Goal: Task Accomplishment & Management: Complete application form

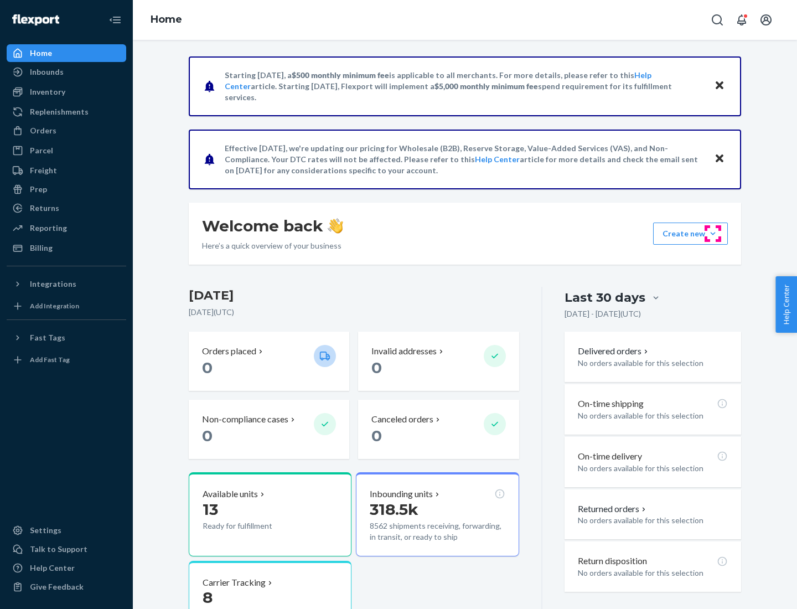
click at [713, 233] on button "Create new Create new inbound Create new order Create new product" at bounding box center [690, 233] width 75 height 22
click at [66, 72] on div "Inbounds" at bounding box center [66, 71] width 117 height 15
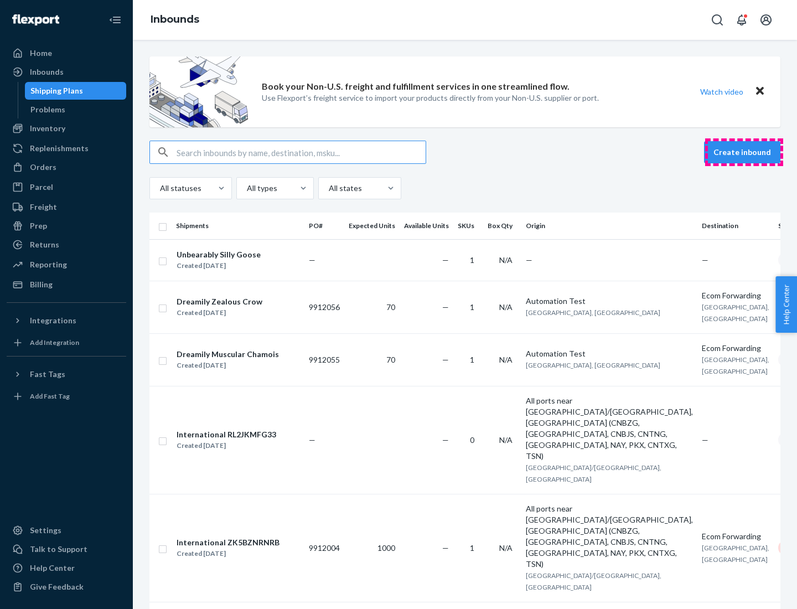
click at [744, 152] on button "Create inbound" at bounding box center [742, 152] width 76 height 22
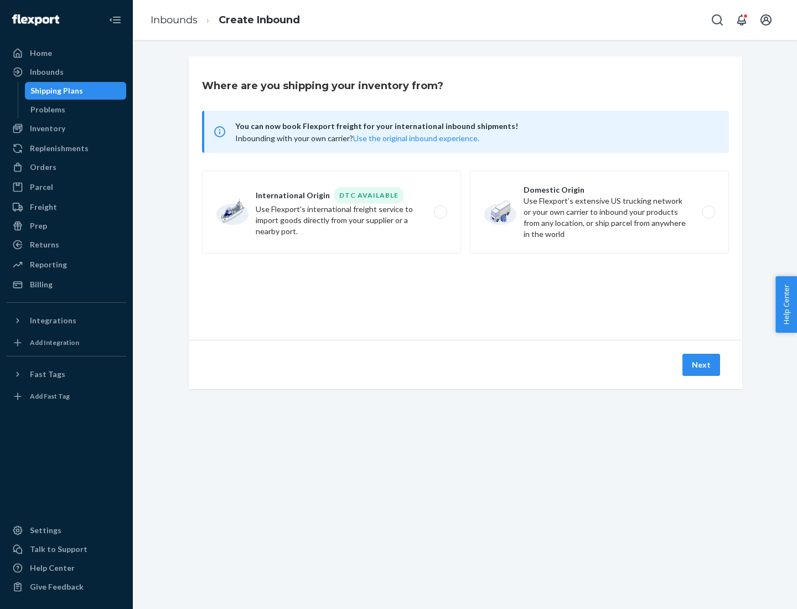
click at [599, 212] on label "Domestic Origin Use Flexport’s extensive US trucking network or your own carrie…" at bounding box center [599, 211] width 259 height 83
click at [708, 212] on input "Domestic Origin Use Flexport’s extensive US trucking network or your own carrie…" at bounding box center [711, 212] width 7 height 7
radio input "true"
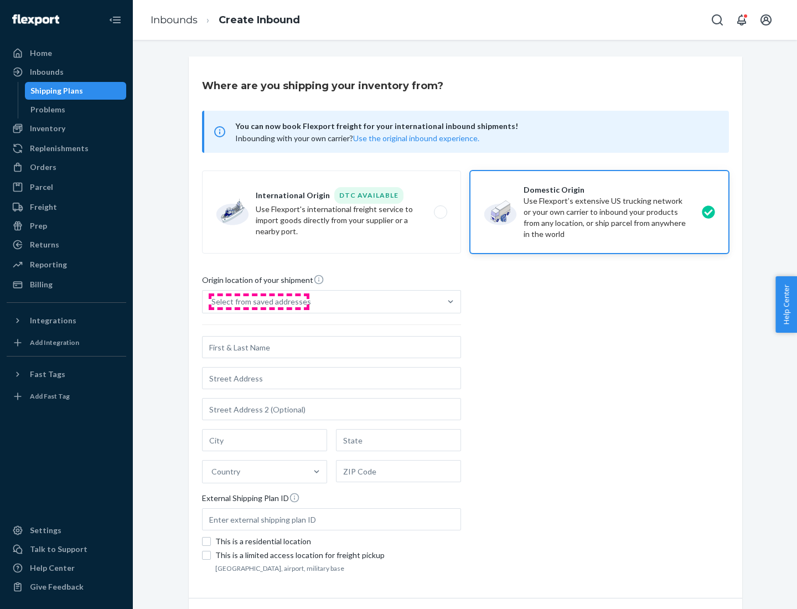
click at [258, 302] on div "Select from saved addresses" at bounding box center [261, 301] width 100 height 11
click at [212, 302] on input "Select from saved addresses" at bounding box center [211, 301] width 1 height 11
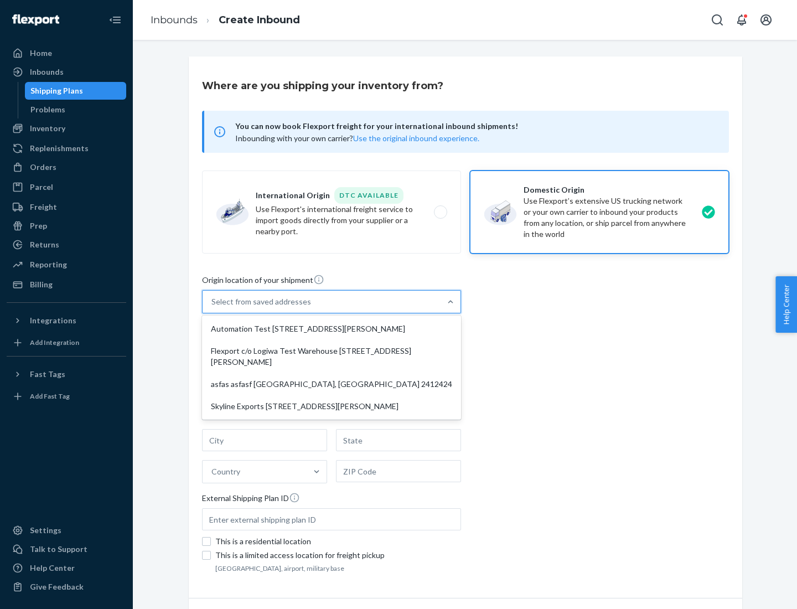
scroll to position [4, 0]
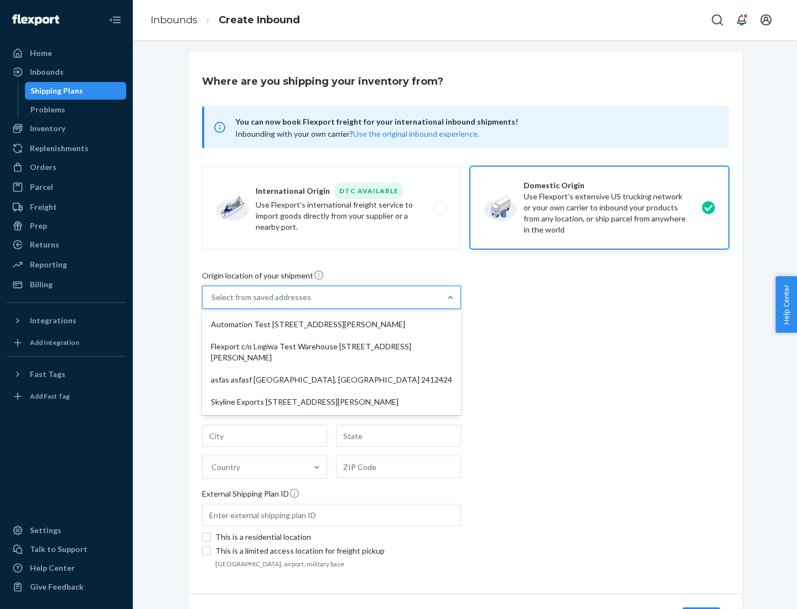
click at [331, 324] on div "Automation Test [STREET_ADDRESS][PERSON_NAME]" at bounding box center [331, 324] width 254 height 22
click at [212, 303] on input "option Automation Test [STREET_ADDRESS][PERSON_NAME] focused, 1 of 4. 4 results…" at bounding box center [211, 297] width 1 height 11
type input "Automation Test"
type input "9th Floor"
type input "[GEOGRAPHIC_DATA]"
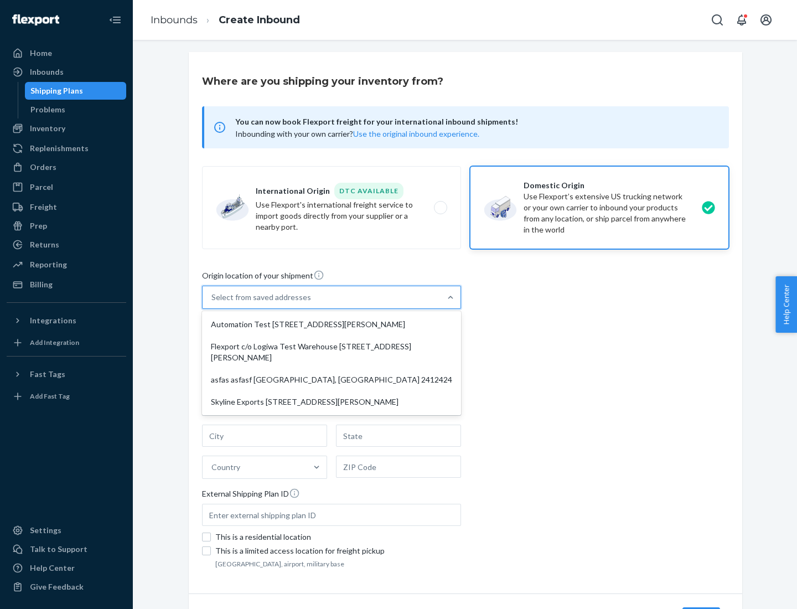
type input "CA"
type input "94104"
type input "[STREET_ADDRESS][PERSON_NAME]"
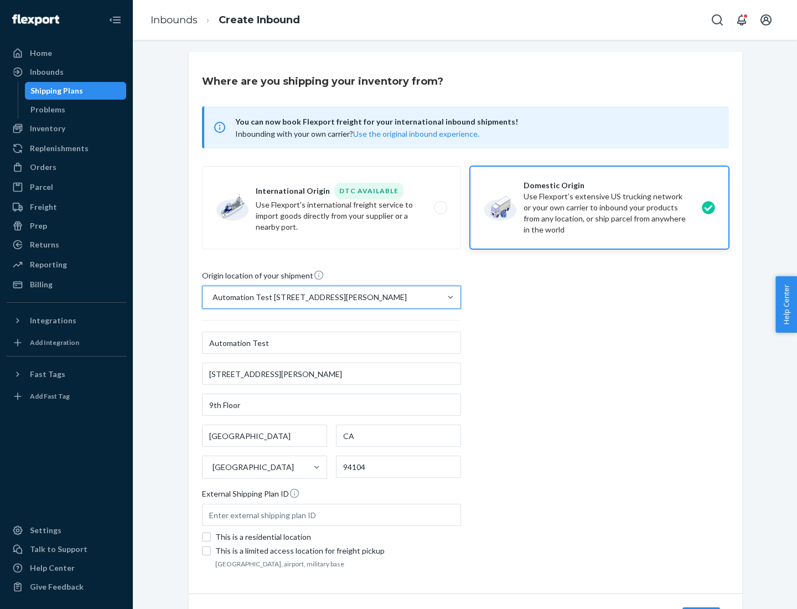
scroll to position [65, 0]
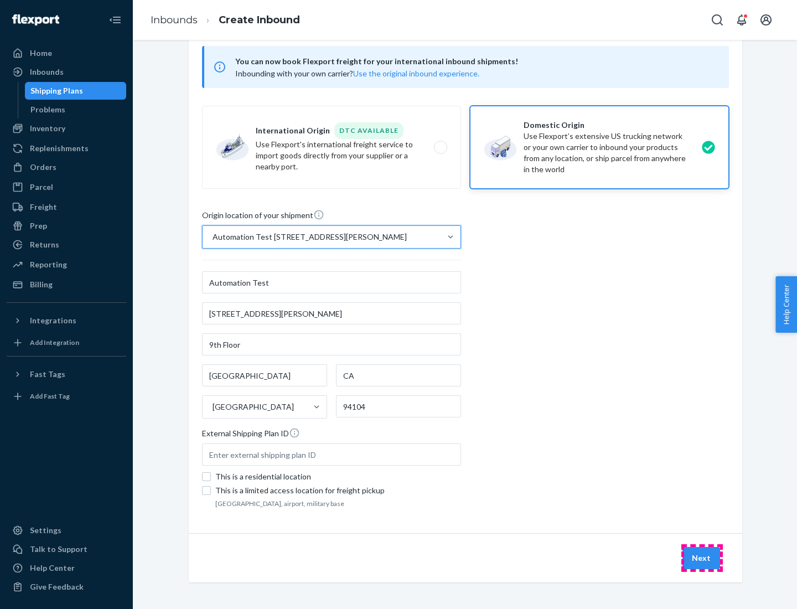
click at [701, 558] on button "Next" at bounding box center [701, 558] width 38 height 22
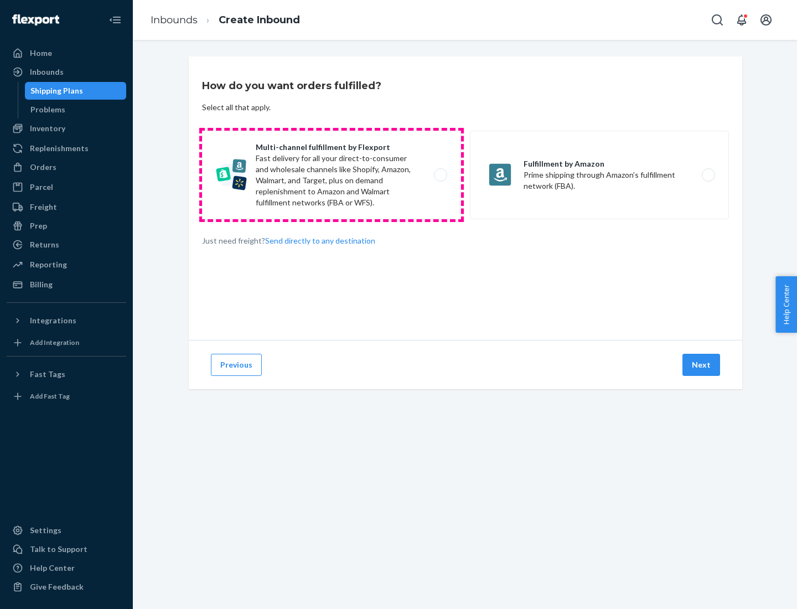
click at [331, 175] on label "Multi-channel fulfillment by Flexport Fast delivery for all your direct-to-cons…" at bounding box center [331, 175] width 259 height 89
click at [440, 175] on input "Multi-channel fulfillment by Flexport Fast delivery for all your direct-to-cons…" at bounding box center [443, 174] width 7 height 7
radio input "true"
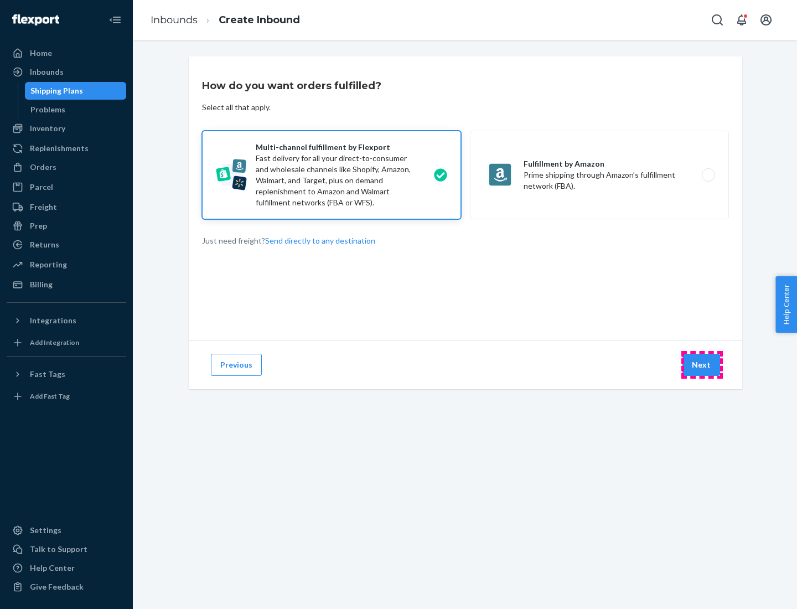
click at [701, 365] on button "Next" at bounding box center [701, 365] width 38 height 22
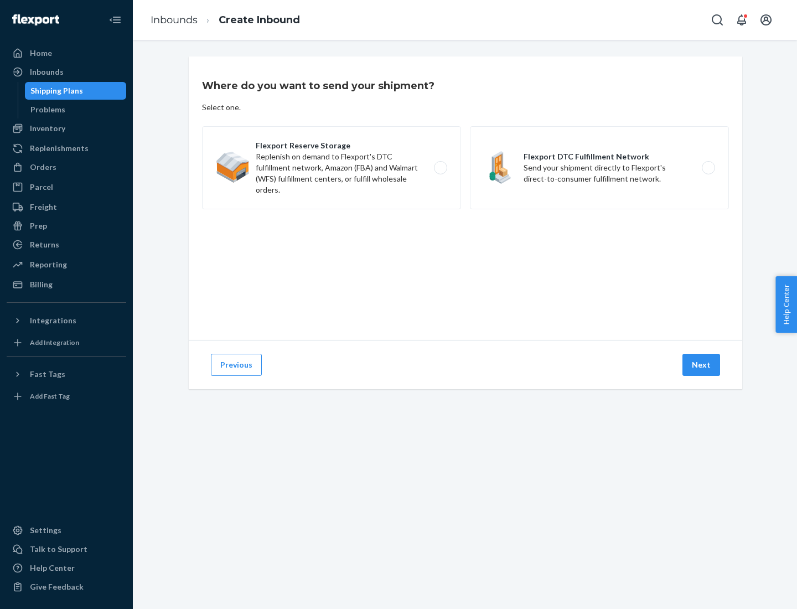
click at [599, 168] on label "Flexport DTC Fulfillment Network Send your shipment directly to Flexport's dire…" at bounding box center [599, 167] width 259 height 83
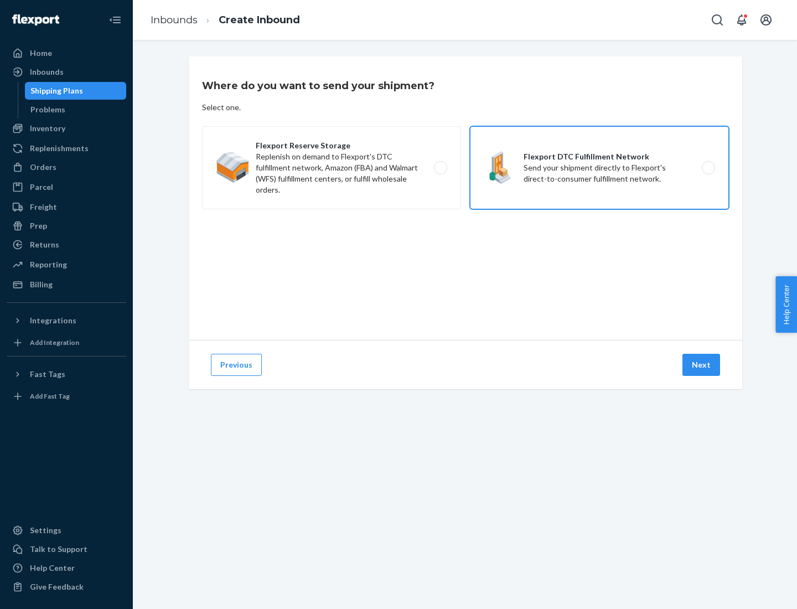
click at [708, 168] on input "Flexport DTC Fulfillment Network Send your shipment directly to Flexport's dire…" at bounding box center [711, 167] width 7 height 7
radio input "true"
click at [701, 365] on button "Next" at bounding box center [701, 365] width 38 height 22
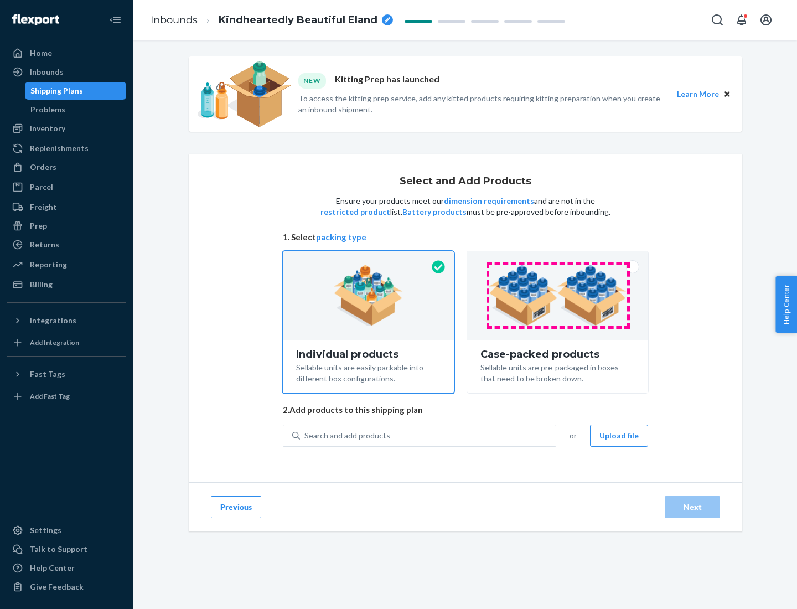
click at [558, 295] on img at bounding box center [557, 295] width 138 height 61
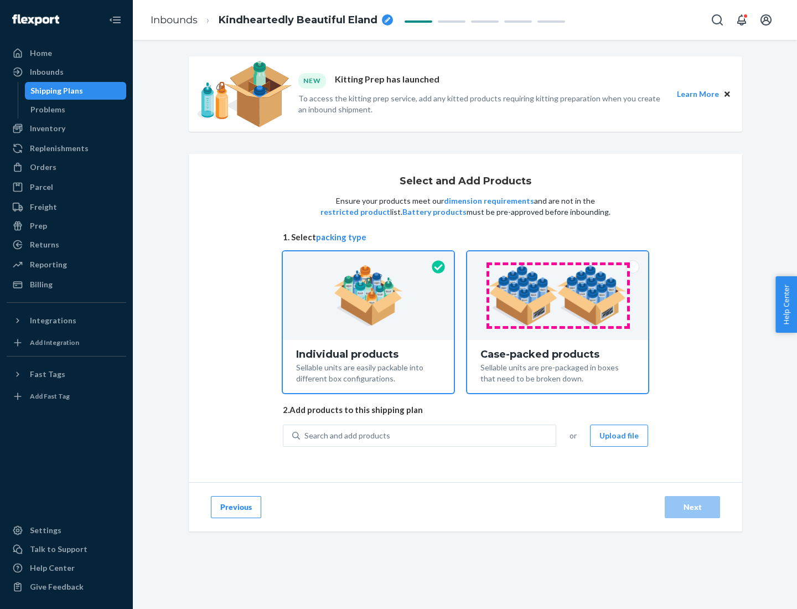
click at [558, 258] on input "Case-packed products Sellable units are pre-packaged in boxes that need to be b…" at bounding box center [557, 254] width 7 height 7
radio input "true"
radio input "false"
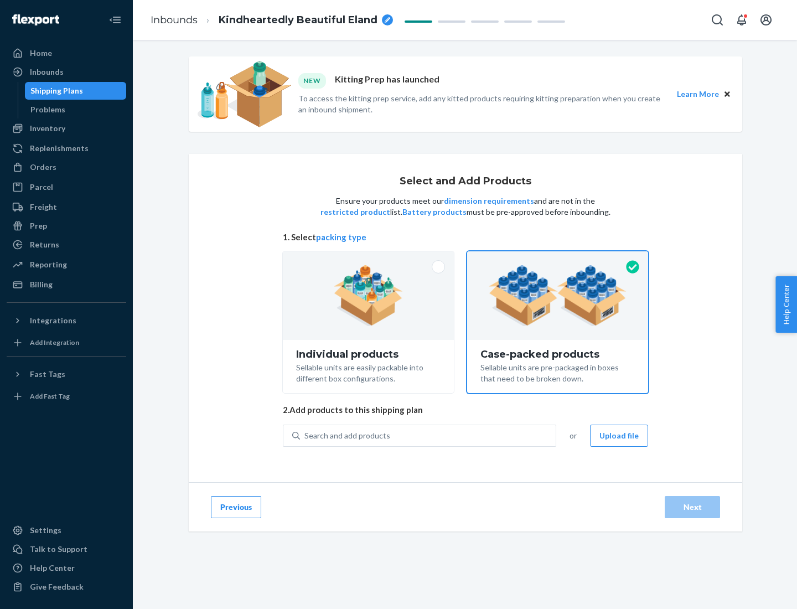
click at [428, 435] on div "Search and add products" at bounding box center [428, 435] width 256 height 20
click at [305, 435] on input "Search and add products" at bounding box center [304, 435] width 1 height 11
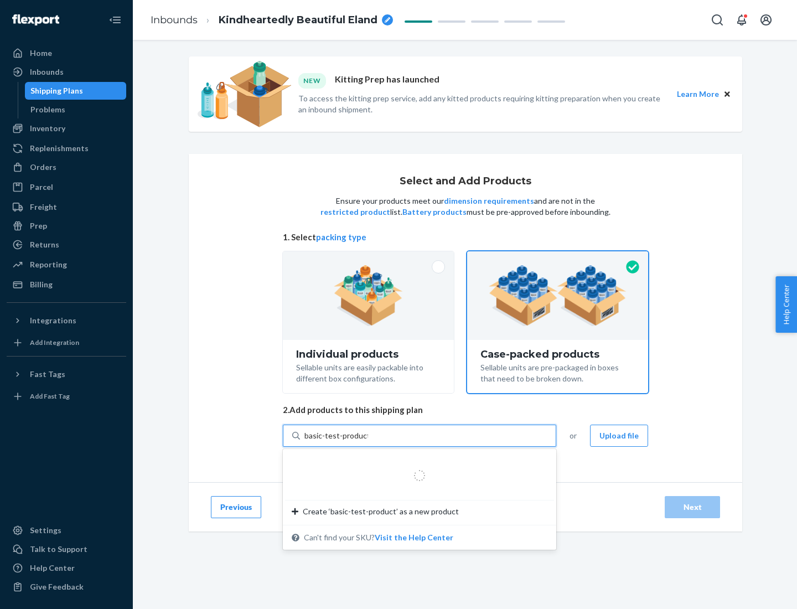
type input "basic-test-product-1"
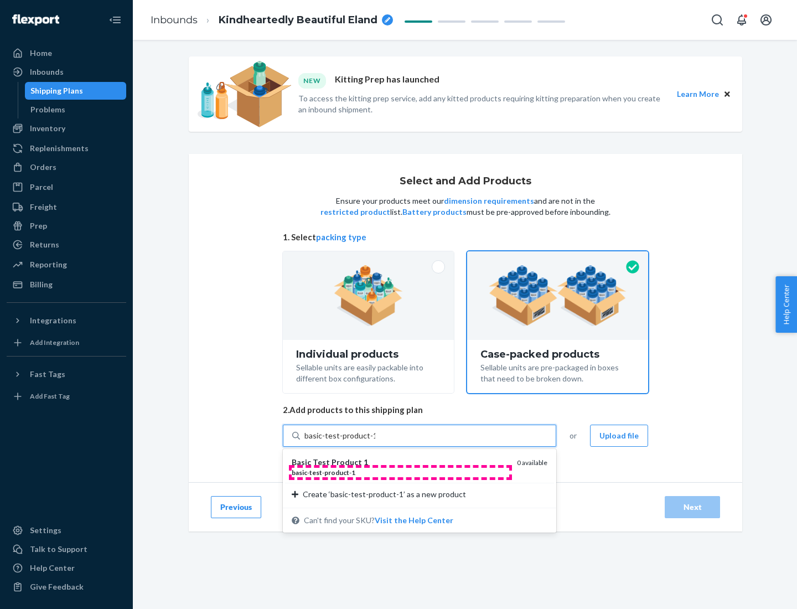
click at [400, 472] on div "basic - test - product - 1" at bounding box center [400, 471] width 216 height 9
click at [375, 441] on input "basic-test-product-1" at bounding box center [339, 435] width 71 height 11
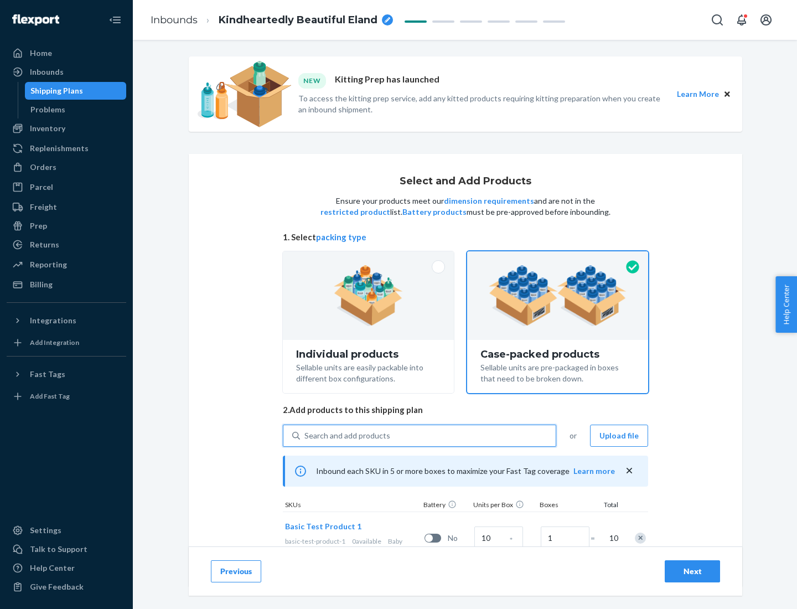
scroll to position [40, 0]
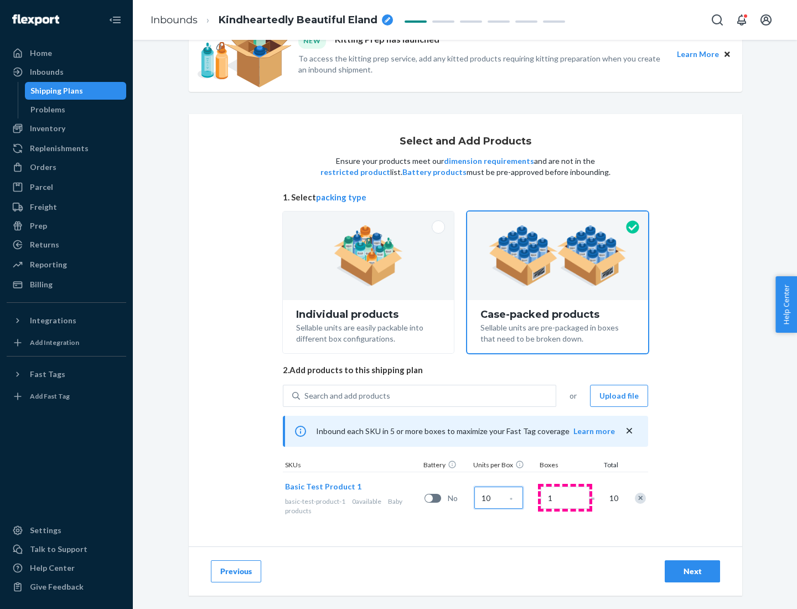
type input "10"
type input "7"
click at [692, 571] on div "Next" at bounding box center [692, 570] width 37 height 11
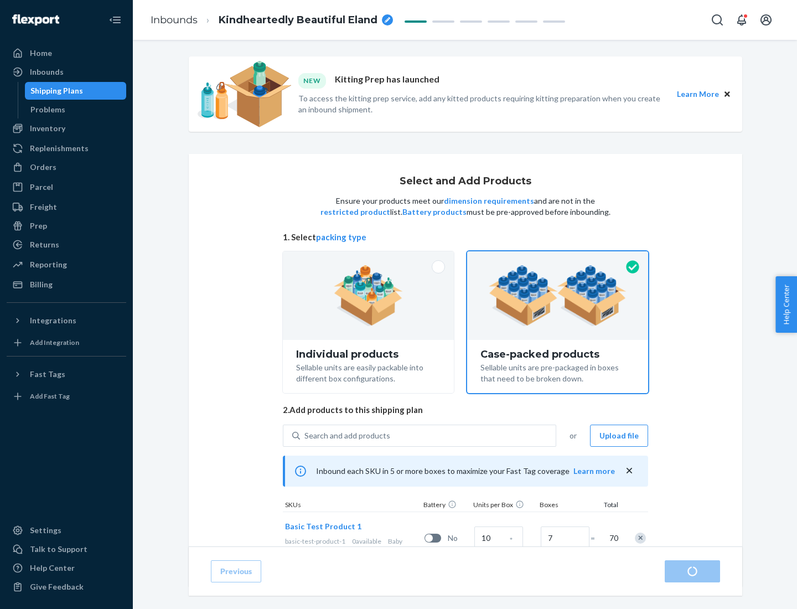
radio input "true"
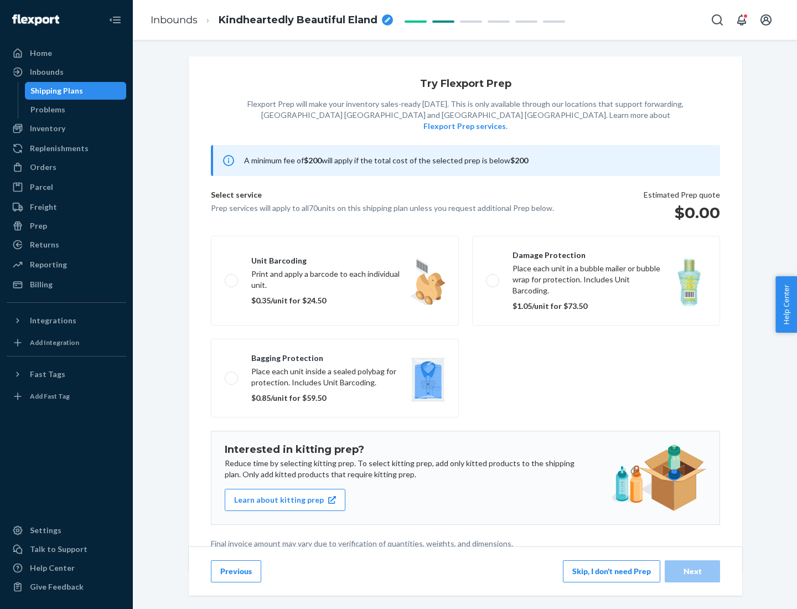
scroll to position [3, 0]
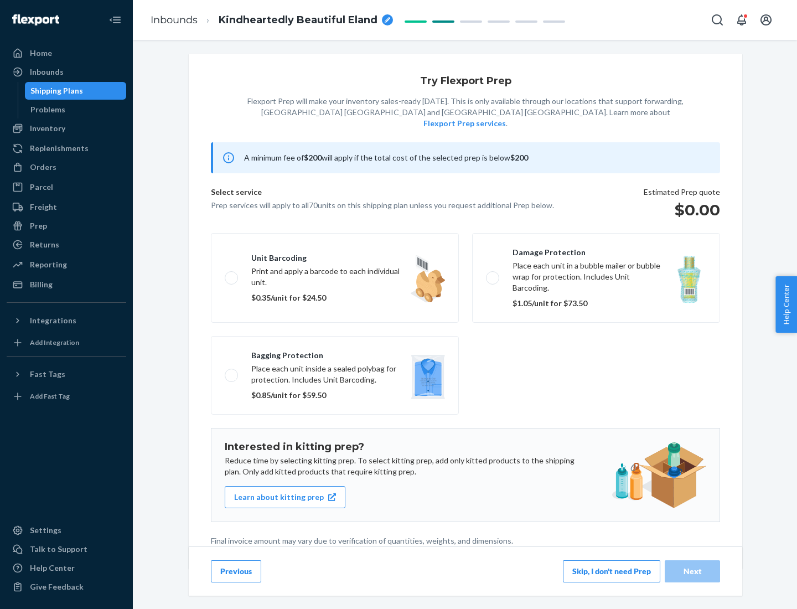
click at [335, 352] on label "Bagging protection Place each unit inside a sealed polybag for protection. Incl…" at bounding box center [335, 375] width 248 height 79
click at [232, 371] on input "Bagging protection Place each unit inside a sealed polybag for protection. Incl…" at bounding box center [228, 374] width 7 height 7
checkbox input "true"
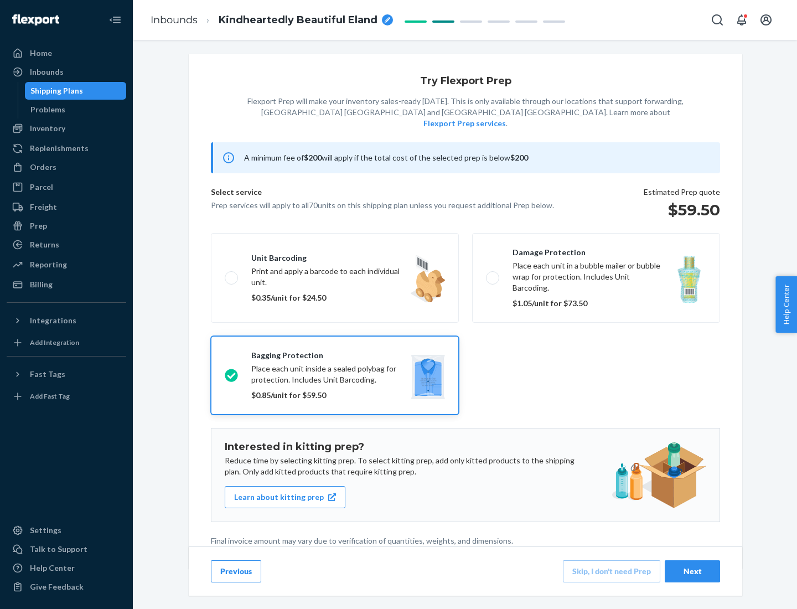
click at [692, 570] on div "Next" at bounding box center [692, 570] width 37 height 11
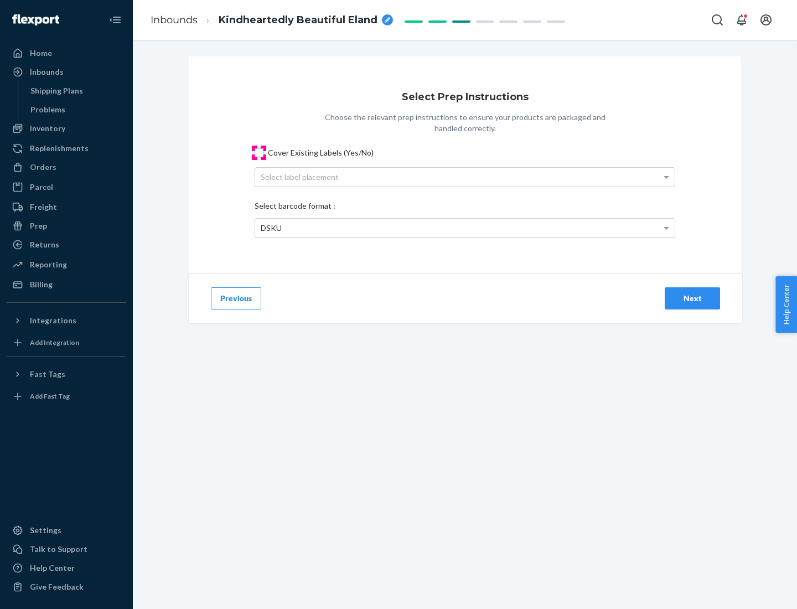
click at [259, 152] on input "Cover Existing Labels (Yes/No)" at bounding box center [258, 152] width 9 height 9
checkbox input "true"
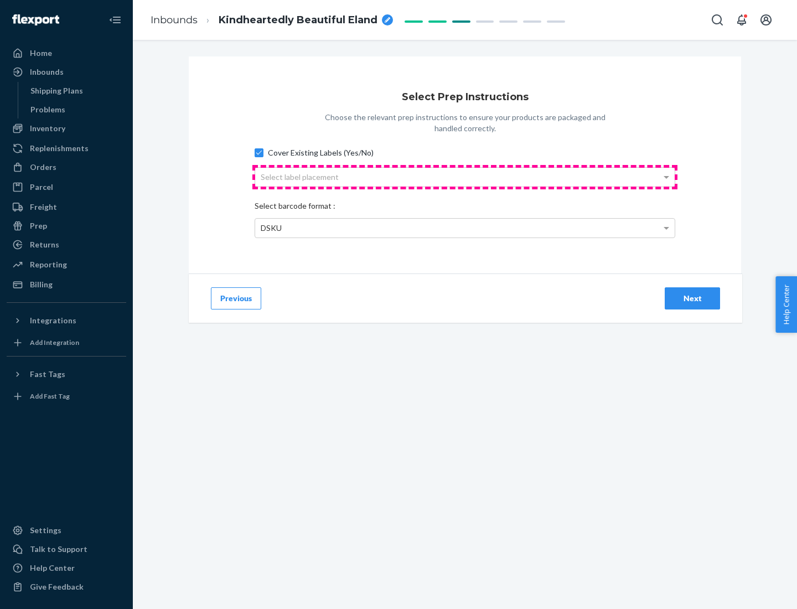
click at [465, 176] on div "Select label placement" at bounding box center [464, 177] width 419 height 19
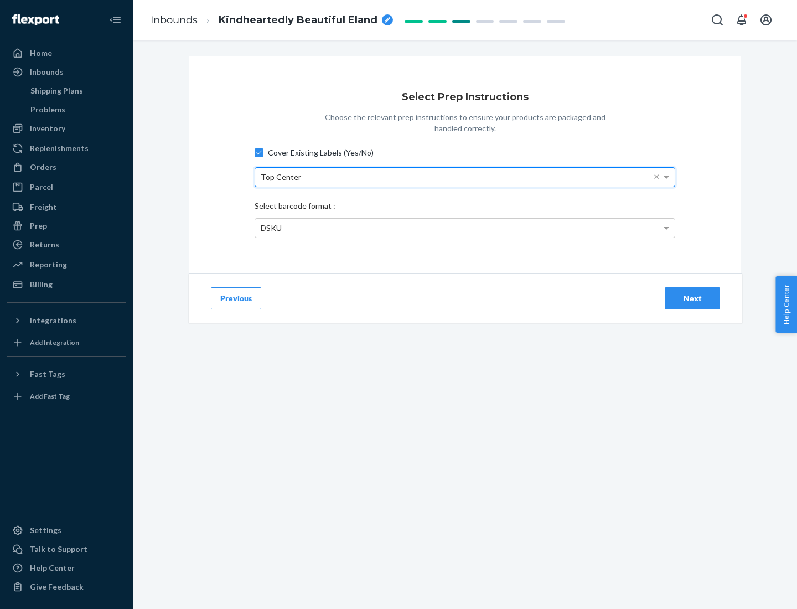
click at [465, 227] on div "DSKU" at bounding box center [464, 228] width 419 height 19
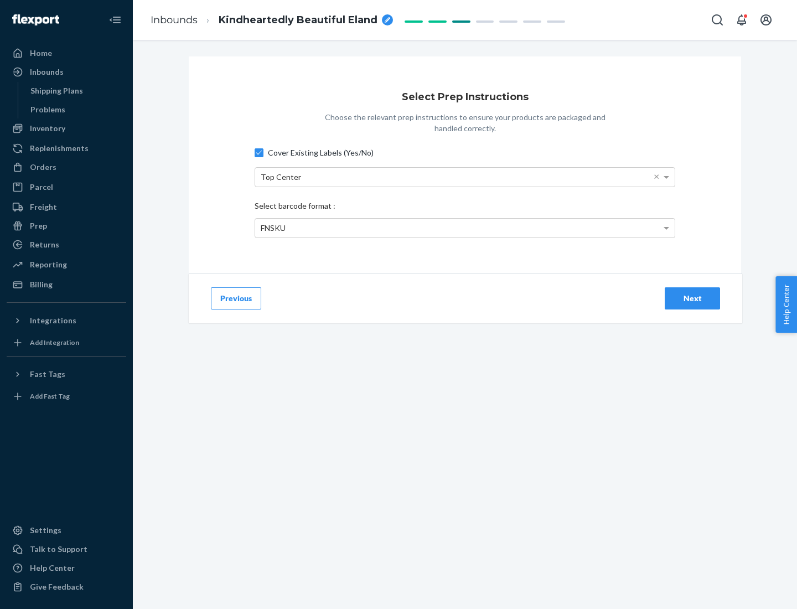
click at [692, 298] on div "Next" at bounding box center [692, 298] width 37 height 11
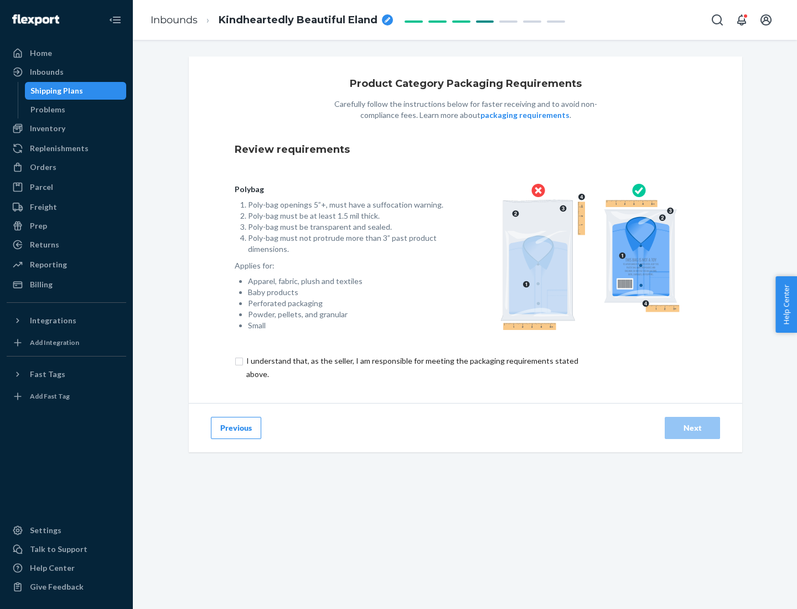
click at [411, 367] on input "checkbox" at bounding box center [419, 367] width 368 height 27
checkbox input "true"
click at [692, 427] on div "Next" at bounding box center [692, 427] width 37 height 11
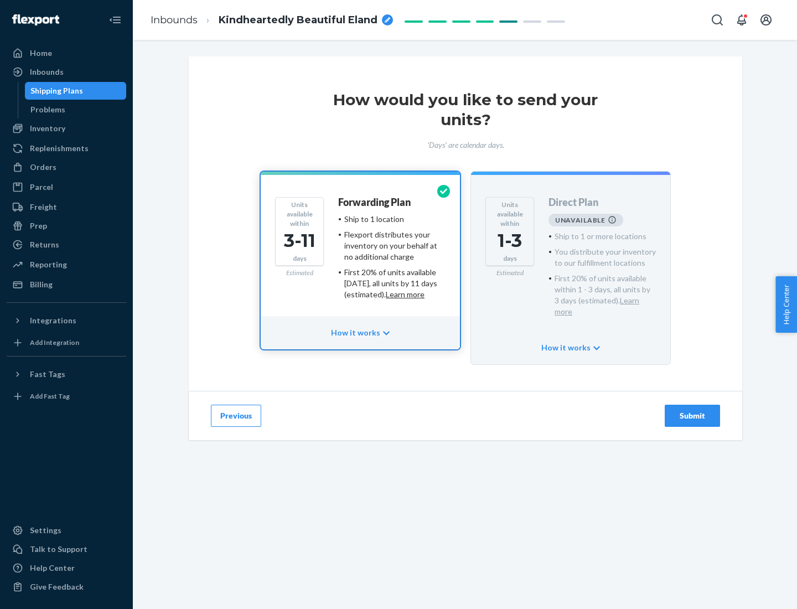
click at [375, 202] on h4 "Forwarding Plan" at bounding box center [374, 202] width 72 height 11
click at [692, 410] on div "Submit" at bounding box center [692, 415] width 37 height 11
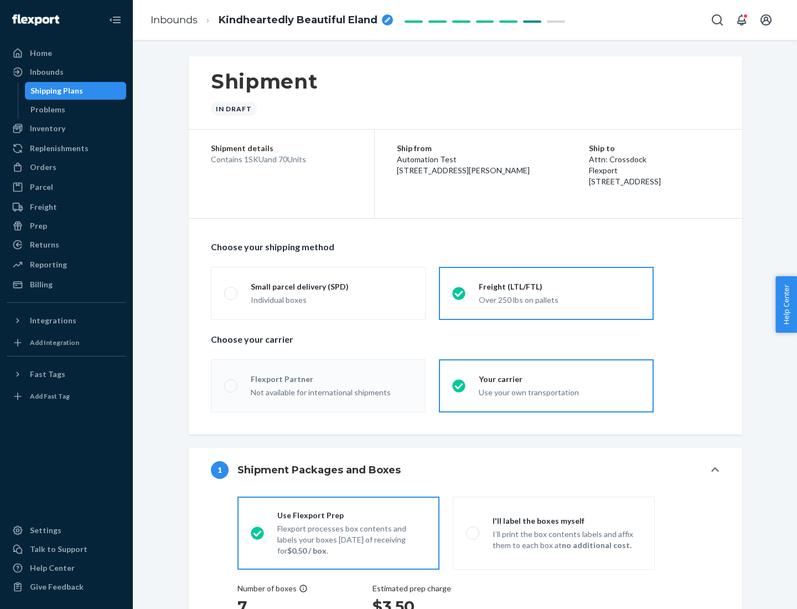
radio input "true"
radio input "false"
radio input "true"
radio input "false"
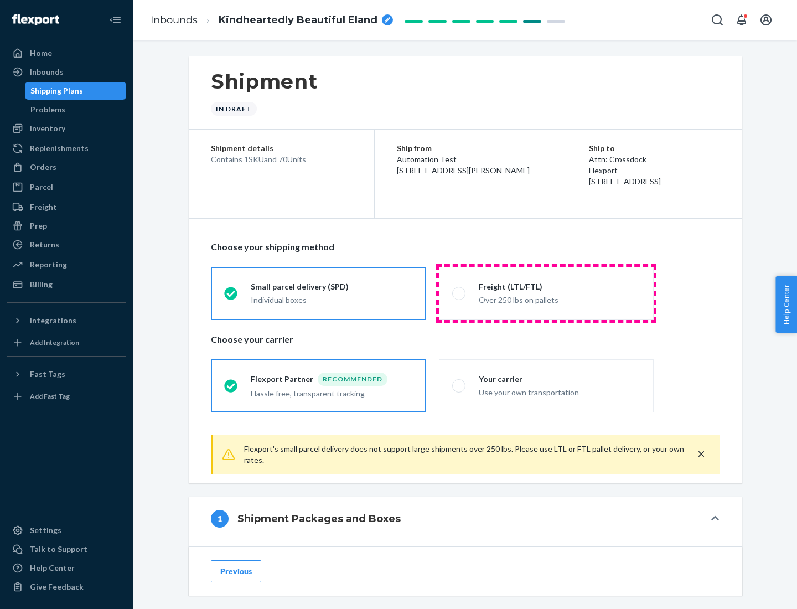
click at [546, 293] on div "Over 250 lbs on pallets" at bounding box center [560, 298] width 162 height 13
click at [459, 293] on input "Freight (LTL/FTL) Over 250 lbs on pallets" at bounding box center [455, 292] width 7 height 7
radio input "true"
radio input "false"
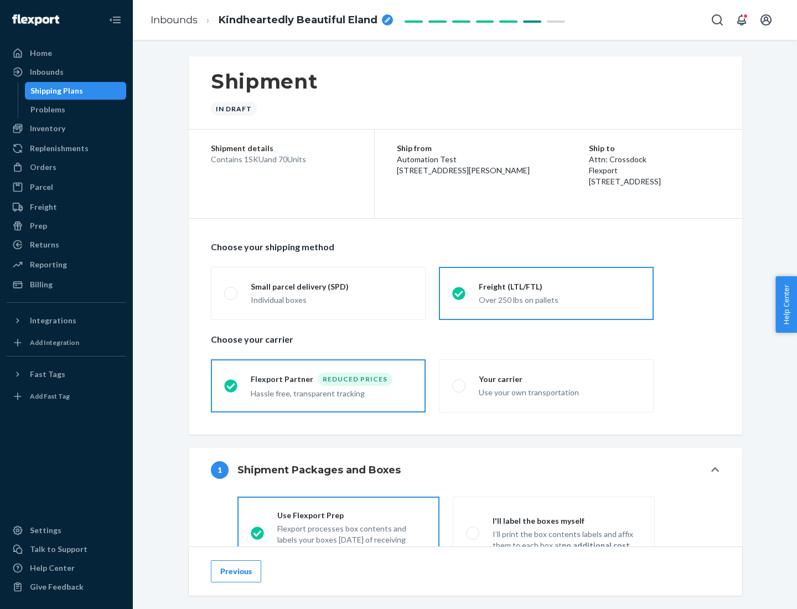
scroll to position [61, 0]
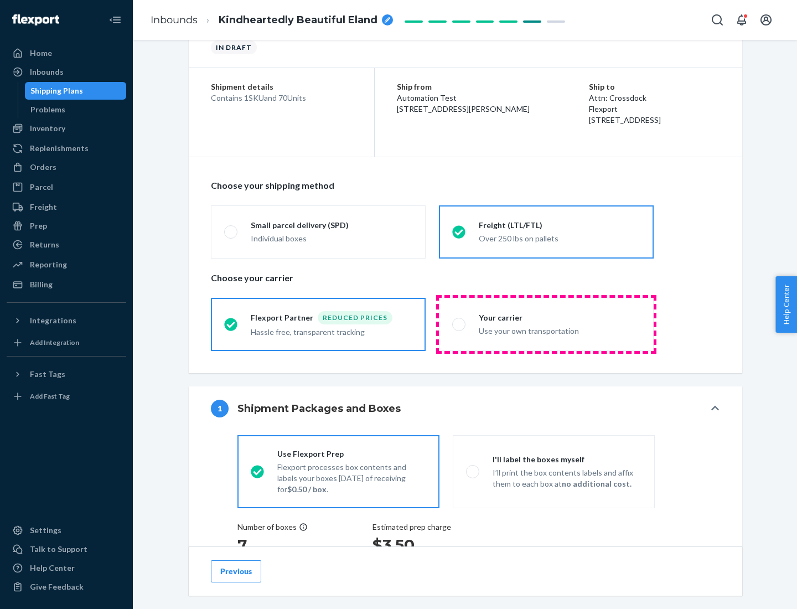
click at [546, 324] on div "Use your own transportation" at bounding box center [560, 329] width 162 height 13
click at [459, 324] on input "Your carrier Use your own transportation" at bounding box center [455, 323] width 7 height 7
radio input "true"
radio input "false"
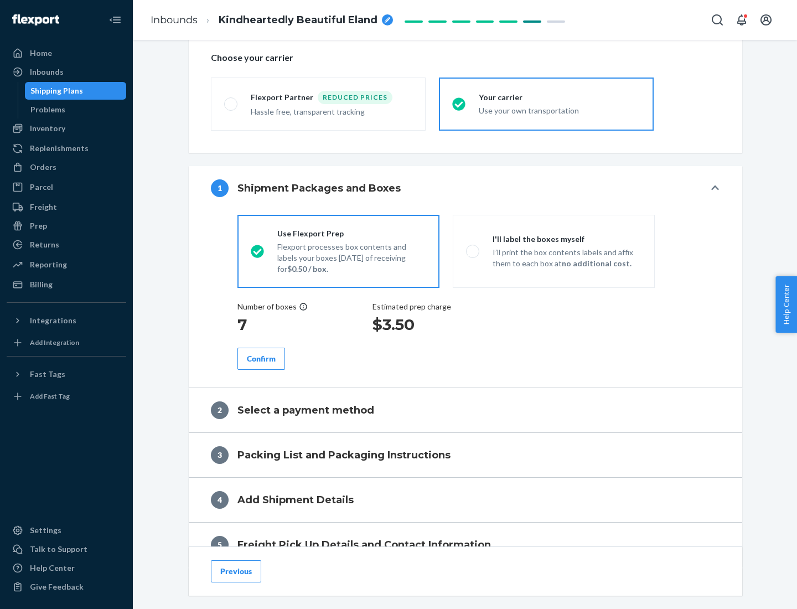
scroll to position [209, 0]
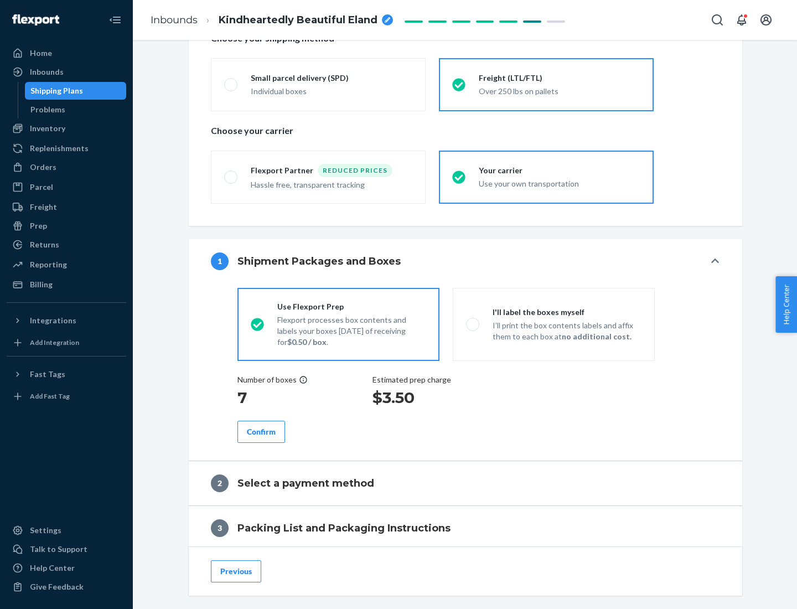
click at [553, 324] on p "I’ll print the box contents labels and affix them to each box at no additional …" at bounding box center [566, 331] width 149 height 22
click at [473, 324] on input "I'll label the boxes myself I’ll print the box contents labels and affix them t…" at bounding box center [469, 323] width 7 height 7
radio input "true"
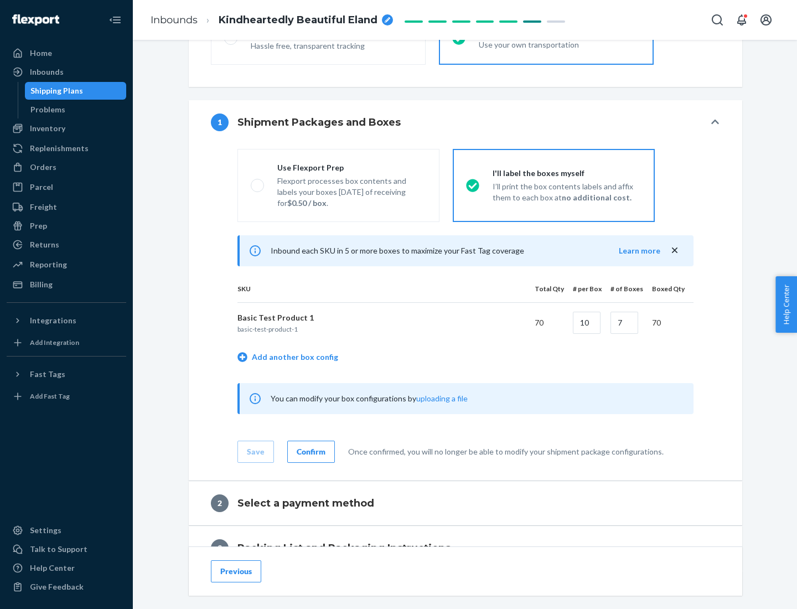
scroll to position [191, 0]
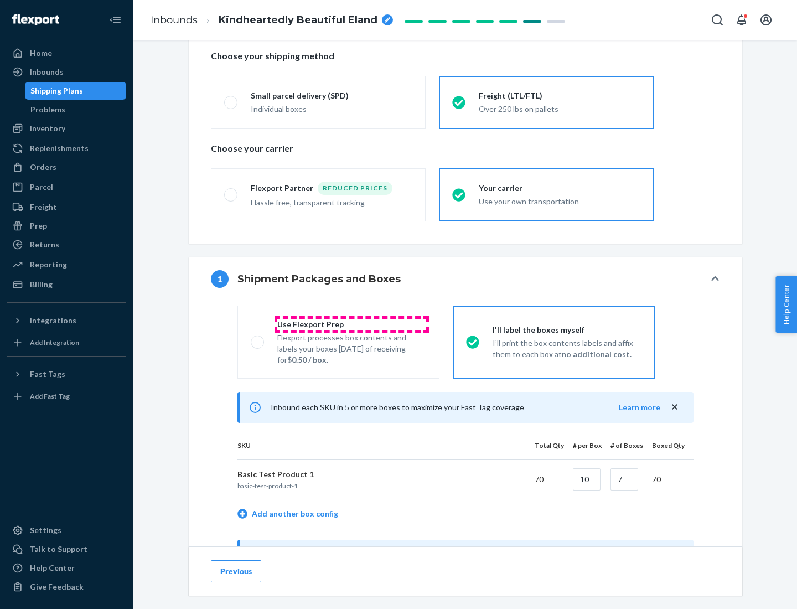
click at [351, 324] on div "Use Flexport Prep" at bounding box center [351, 324] width 149 height 11
click at [258, 338] on input "Use Flexport Prep Flexport processes box contents and labels your boxes [DATE] …" at bounding box center [254, 341] width 7 height 7
radio input "true"
radio input "false"
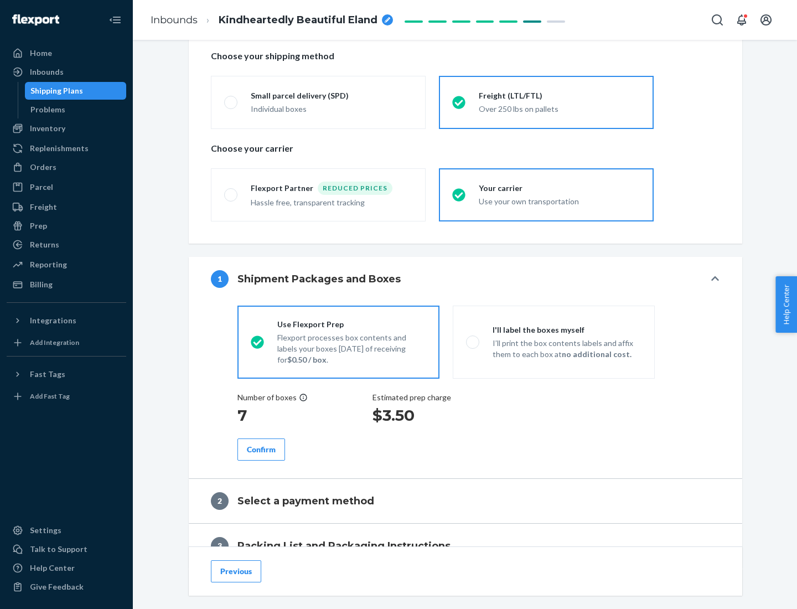
scroll to position [316, 0]
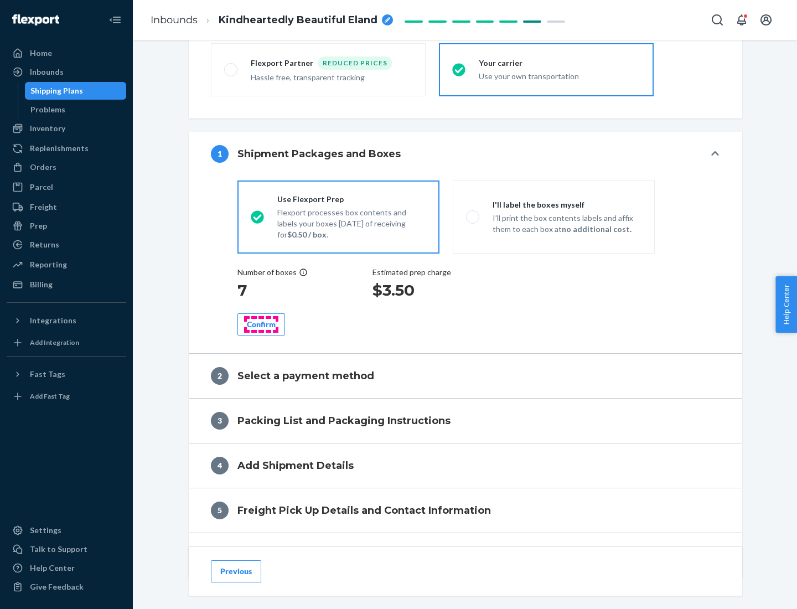
click at [261, 324] on div "Confirm" at bounding box center [261, 324] width 29 height 11
radio input "false"
